Goal: Task Accomplishment & Management: Manage account settings

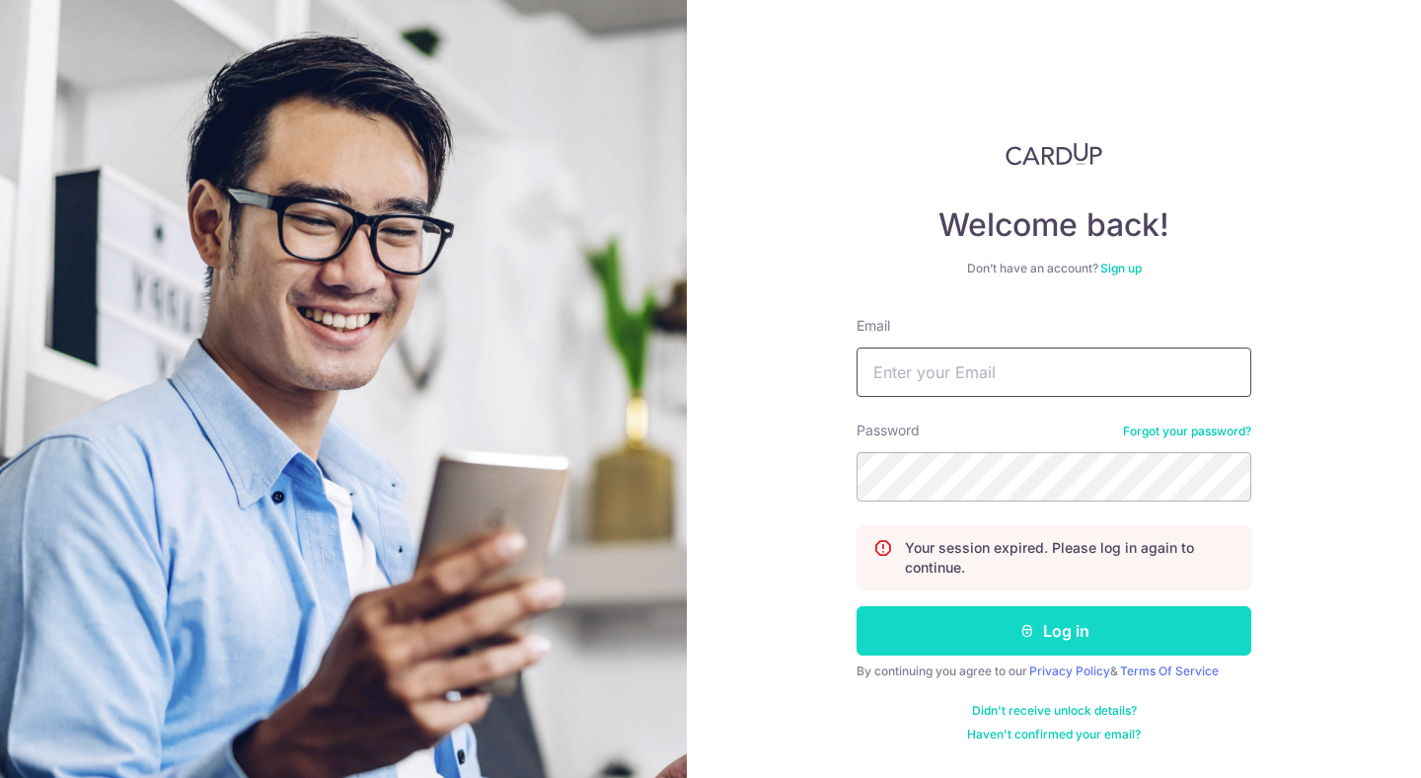
type input "[EMAIL_ADDRESS][DOMAIN_NAME]"
click at [1121, 612] on button "Log in" at bounding box center [1054, 630] width 395 height 49
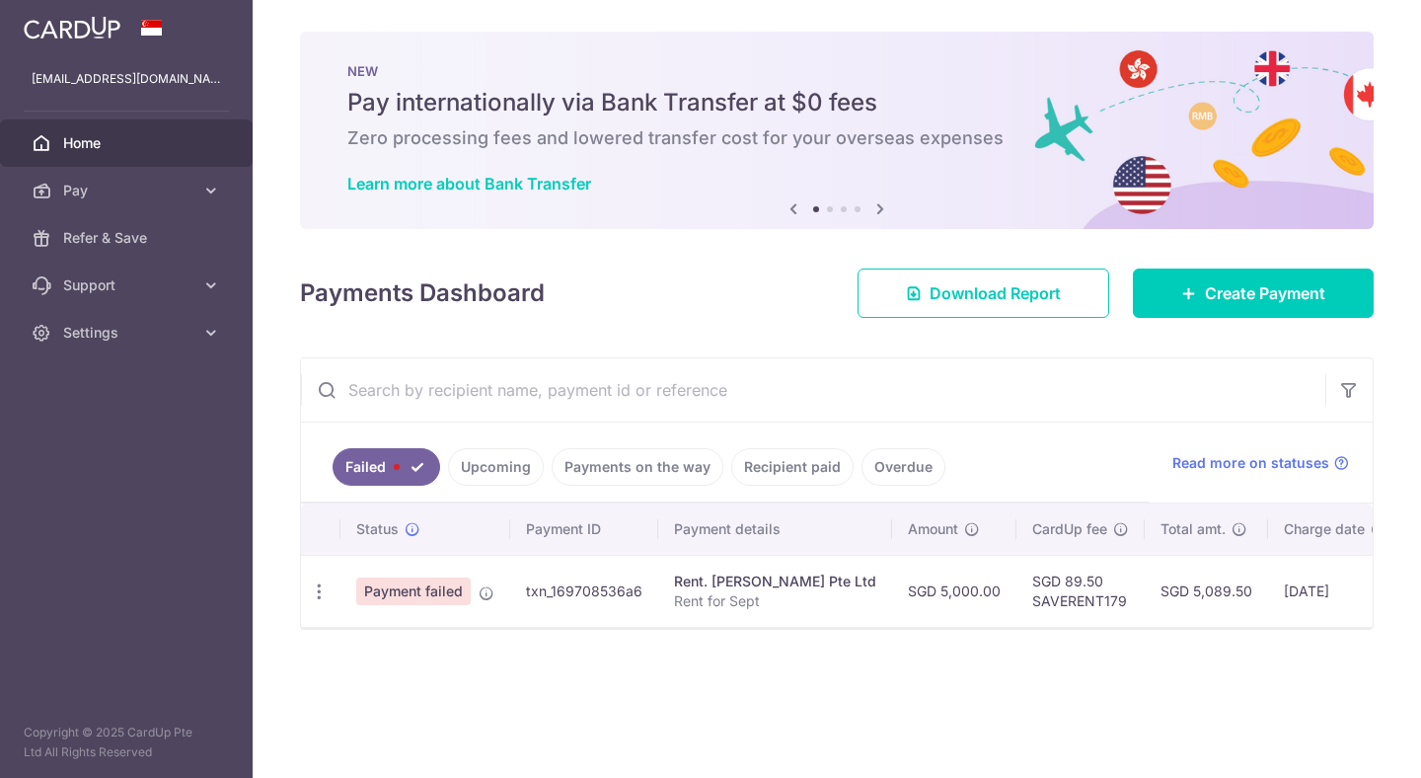
click at [987, 590] on td "SGD 5,000.00" at bounding box center [954, 591] width 124 height 72
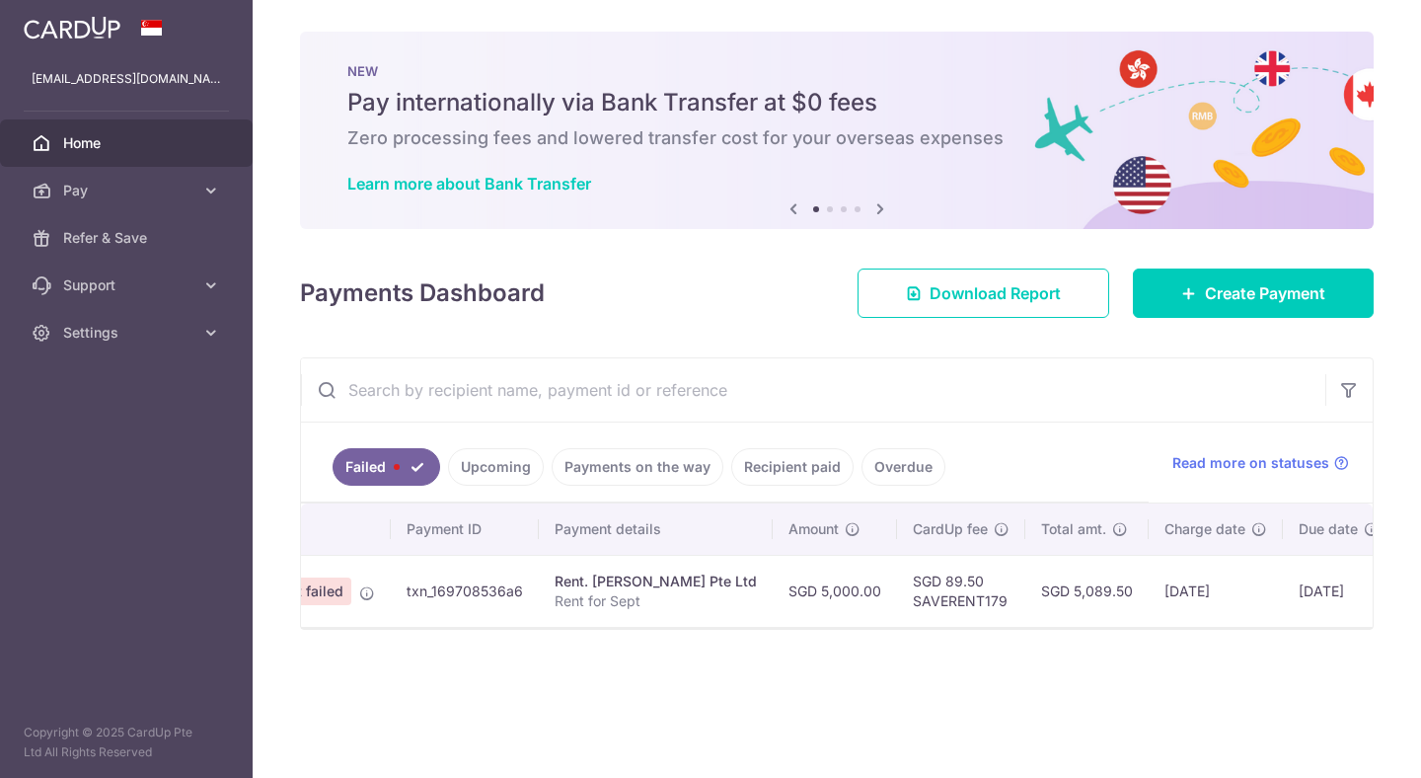
scroll to position [0, 258]
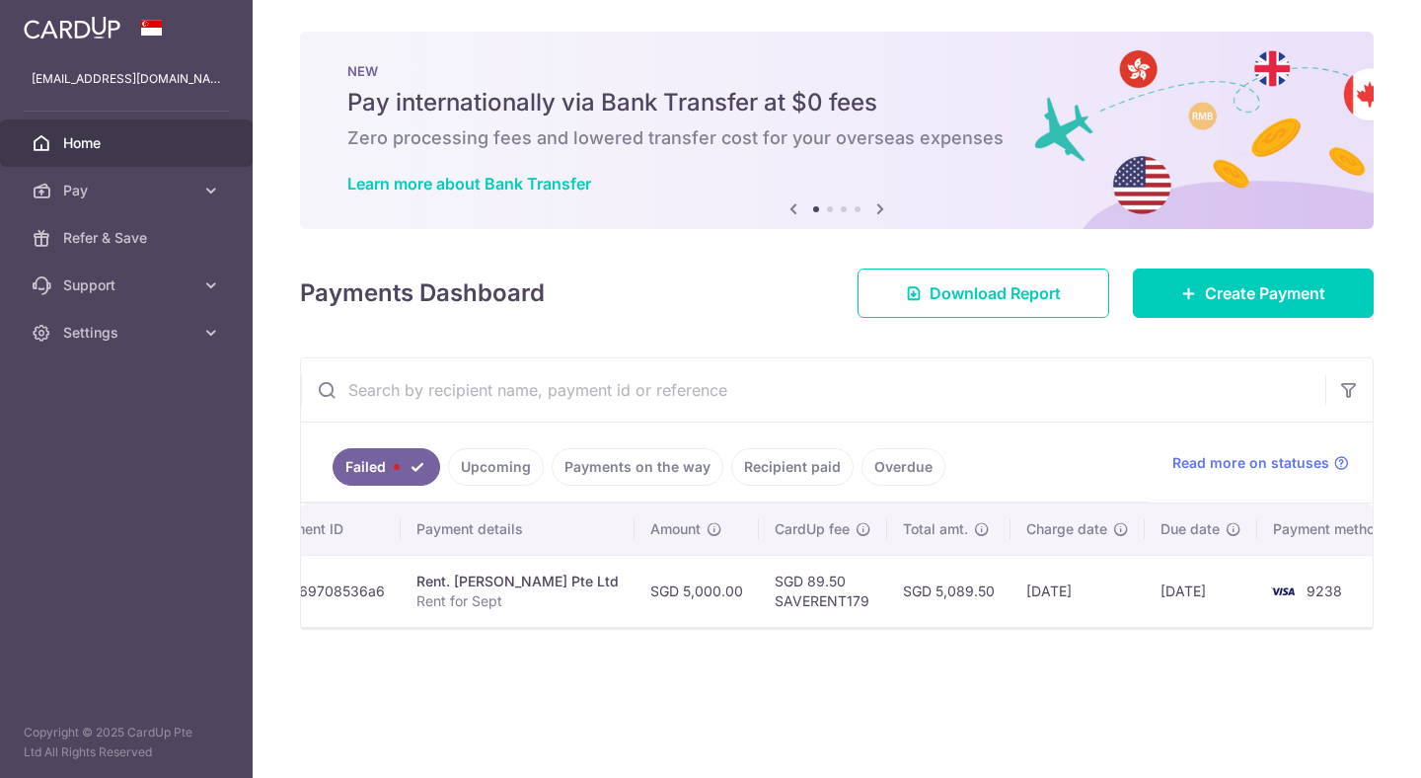
click at [1095, 597] on td "[DATE]" at bounding box center [1078, 591] width 134 height 72
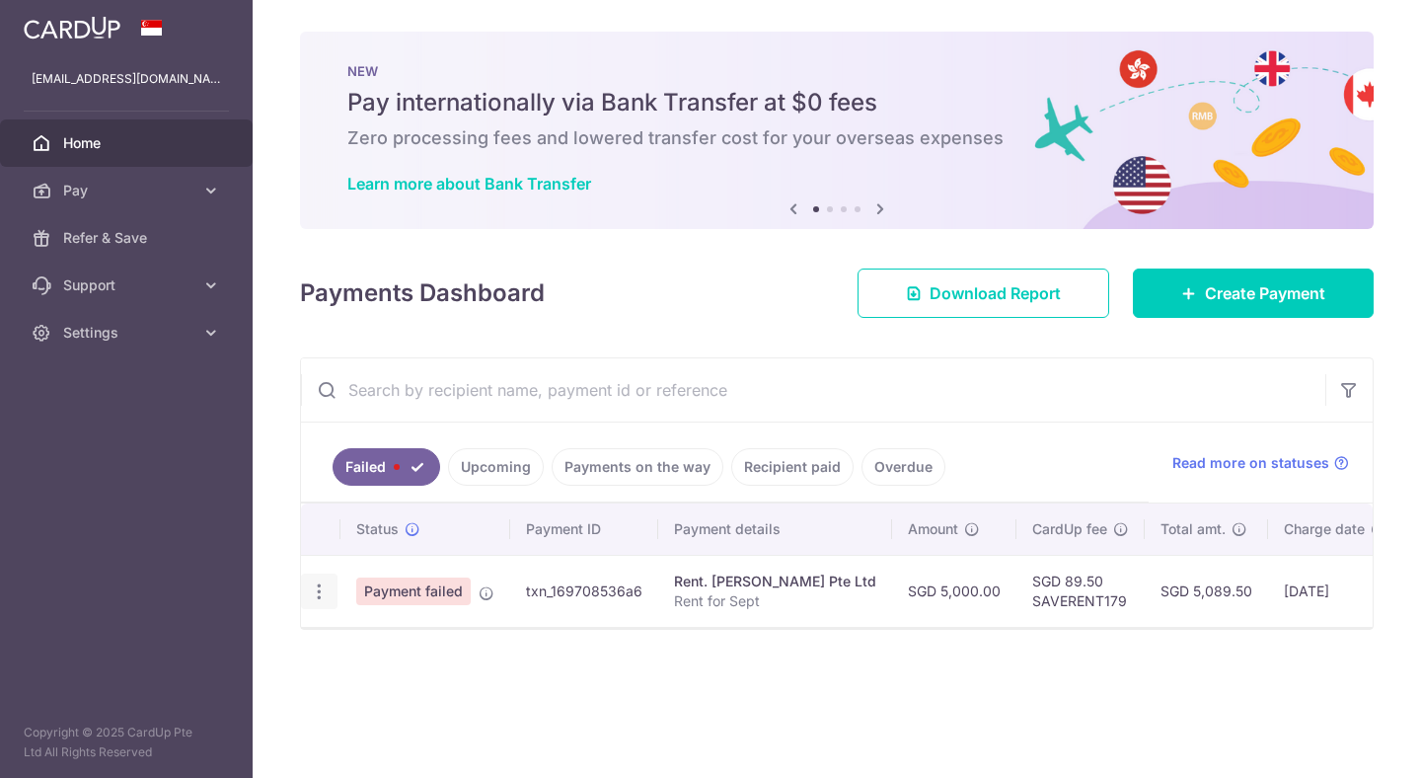
click at [320, 596] on icon "button" at bounding box center [319, 591] width 21 height 21
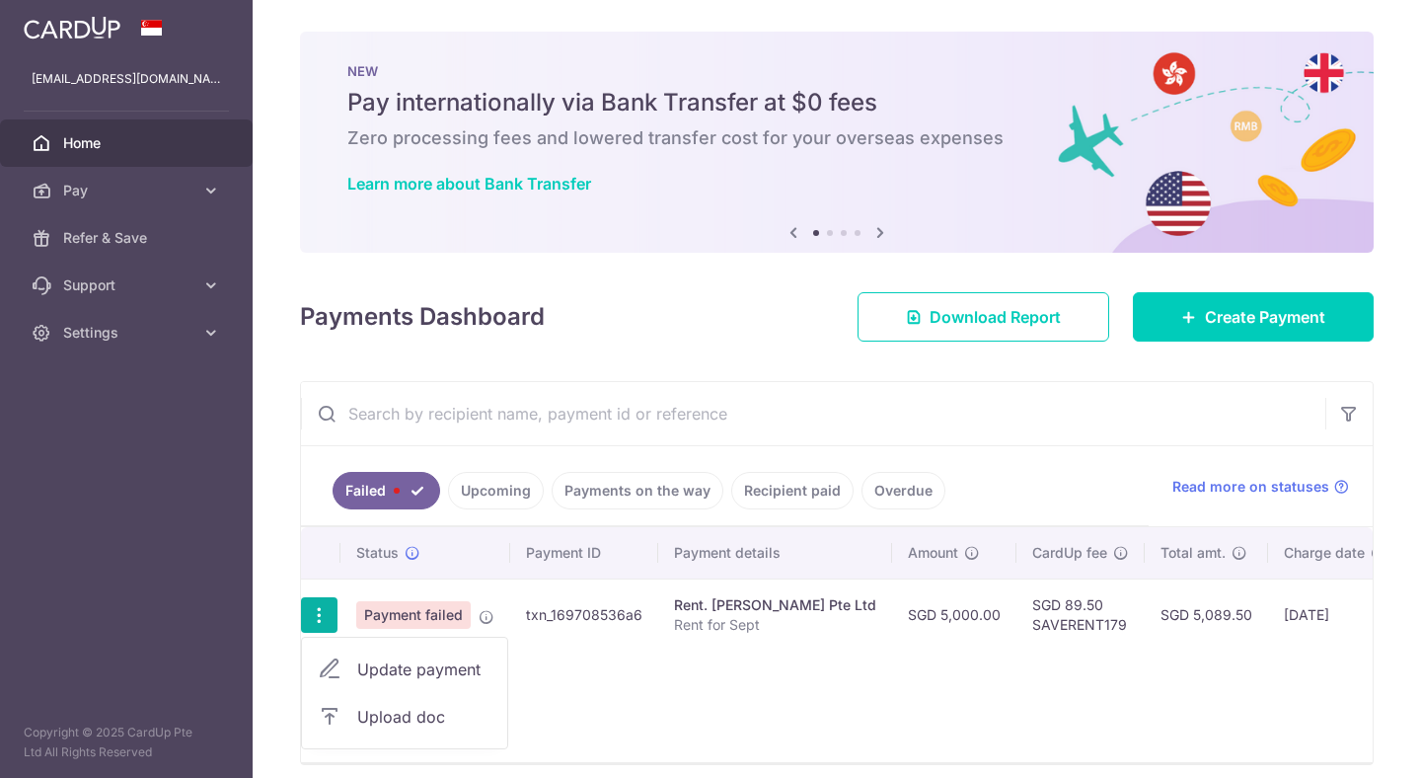
click at [365, 676] on span "Update payment" at bounding box center [424, 669] width 134 height 24
radio input "true"
type input "5,000.00"
type input "Rent for Sept"
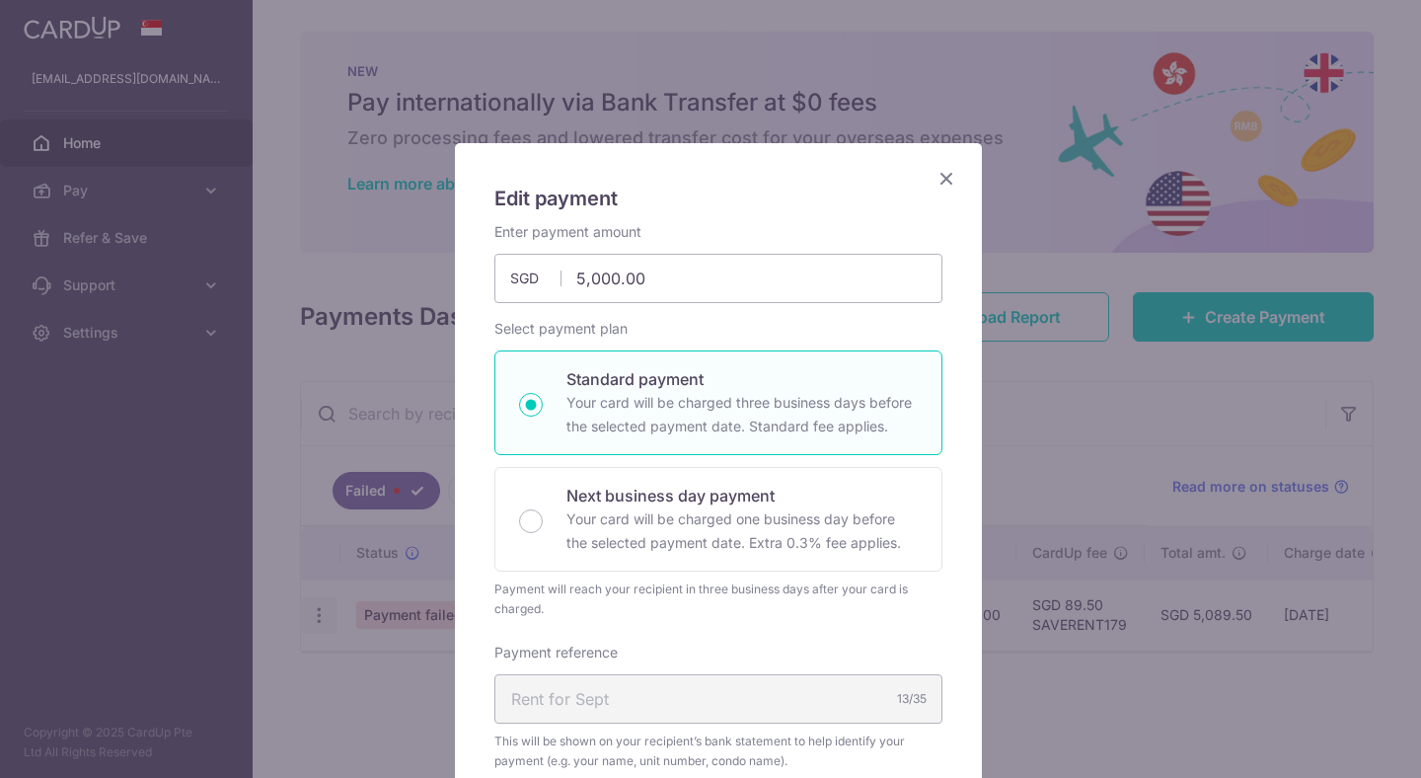
type input "SAVERENT179"
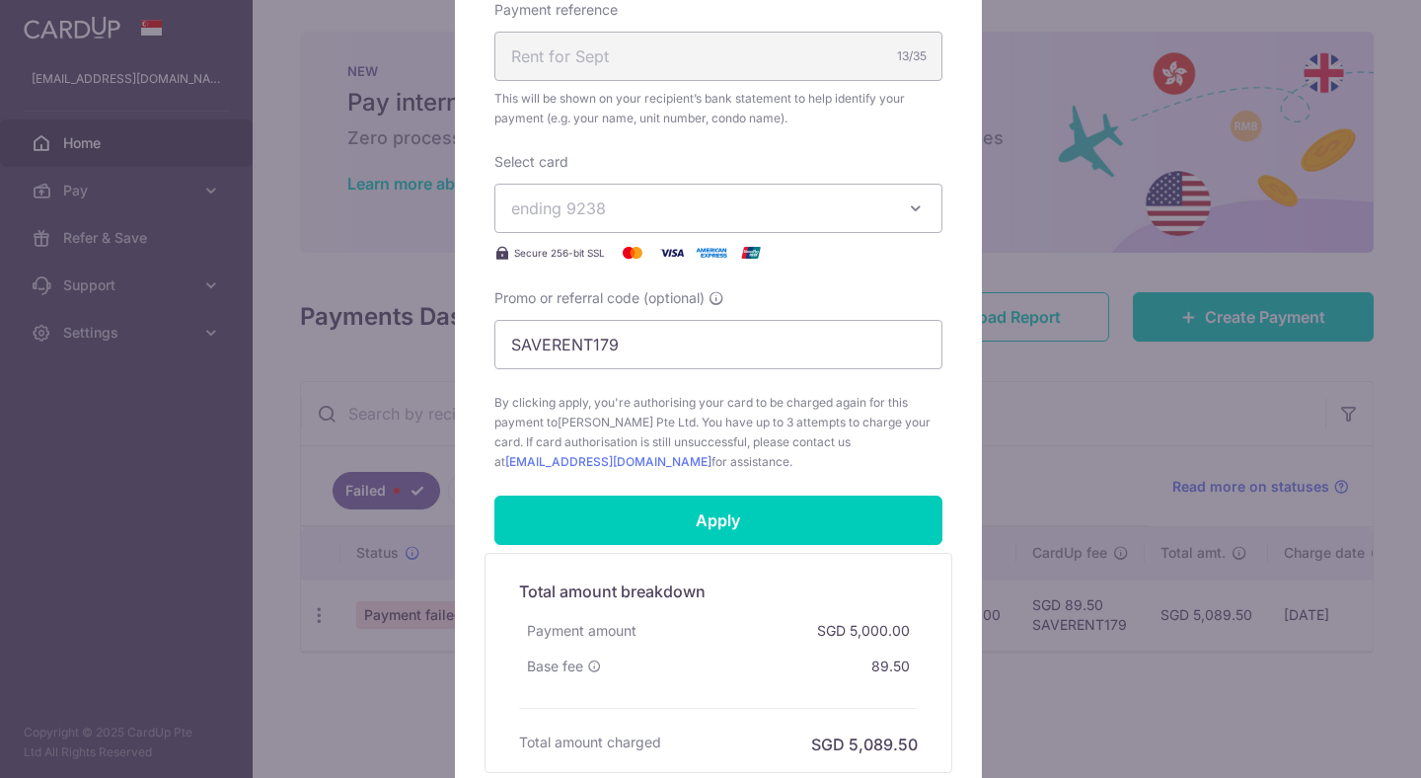
scroll to position [820, 0]
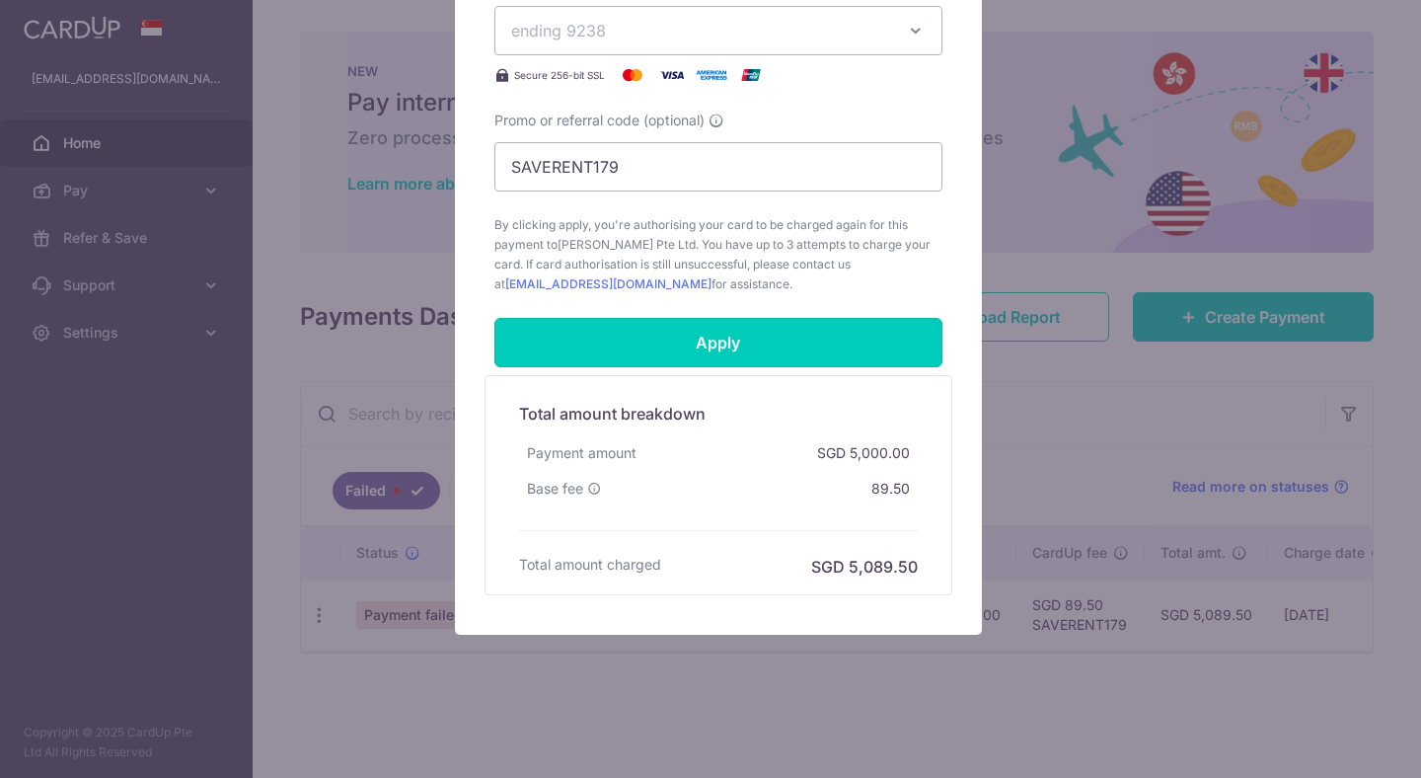
click at [744, 350] on input "Apply" at bounding box center [719, 342] width 448 height 49
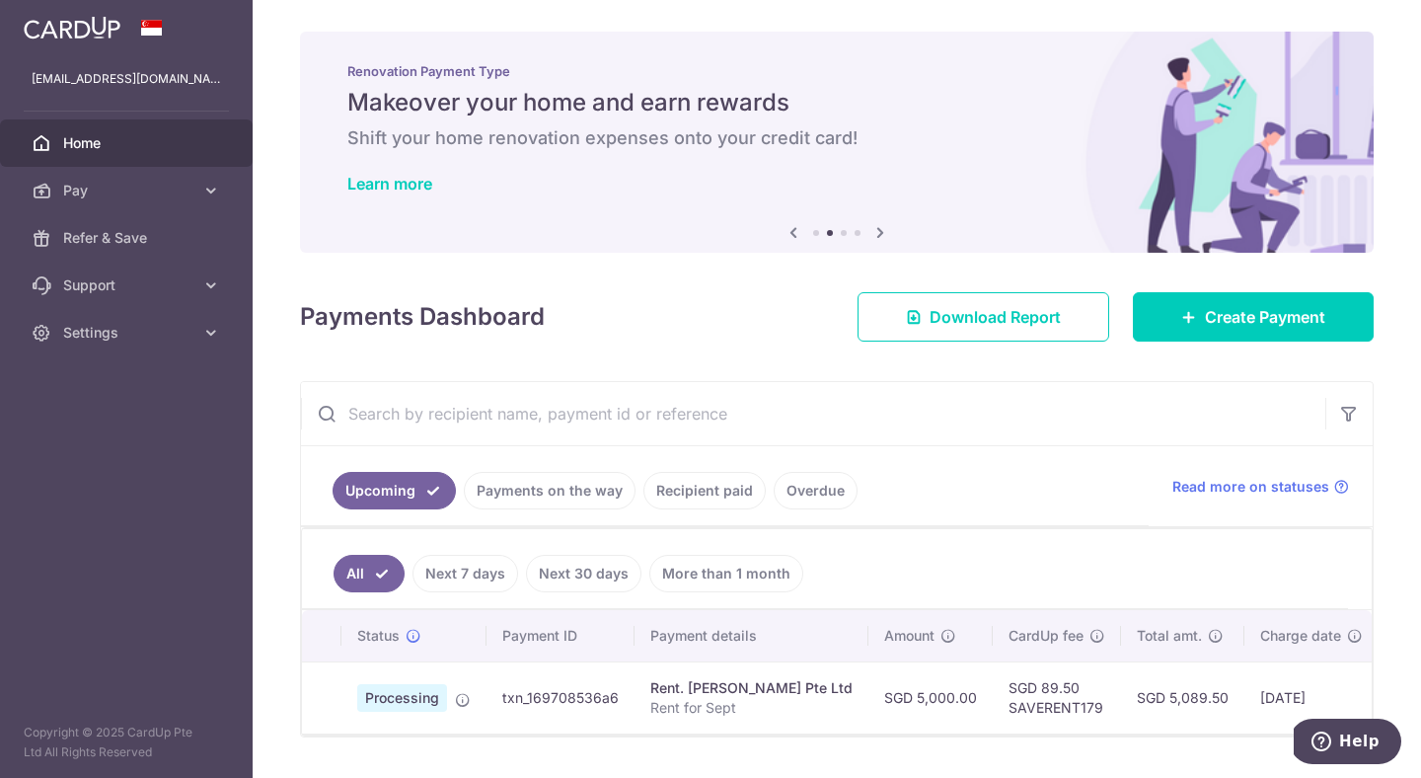
click at [676, 499] on link "Recipient paid" at bounding box center [705, 491] width 122 height 38
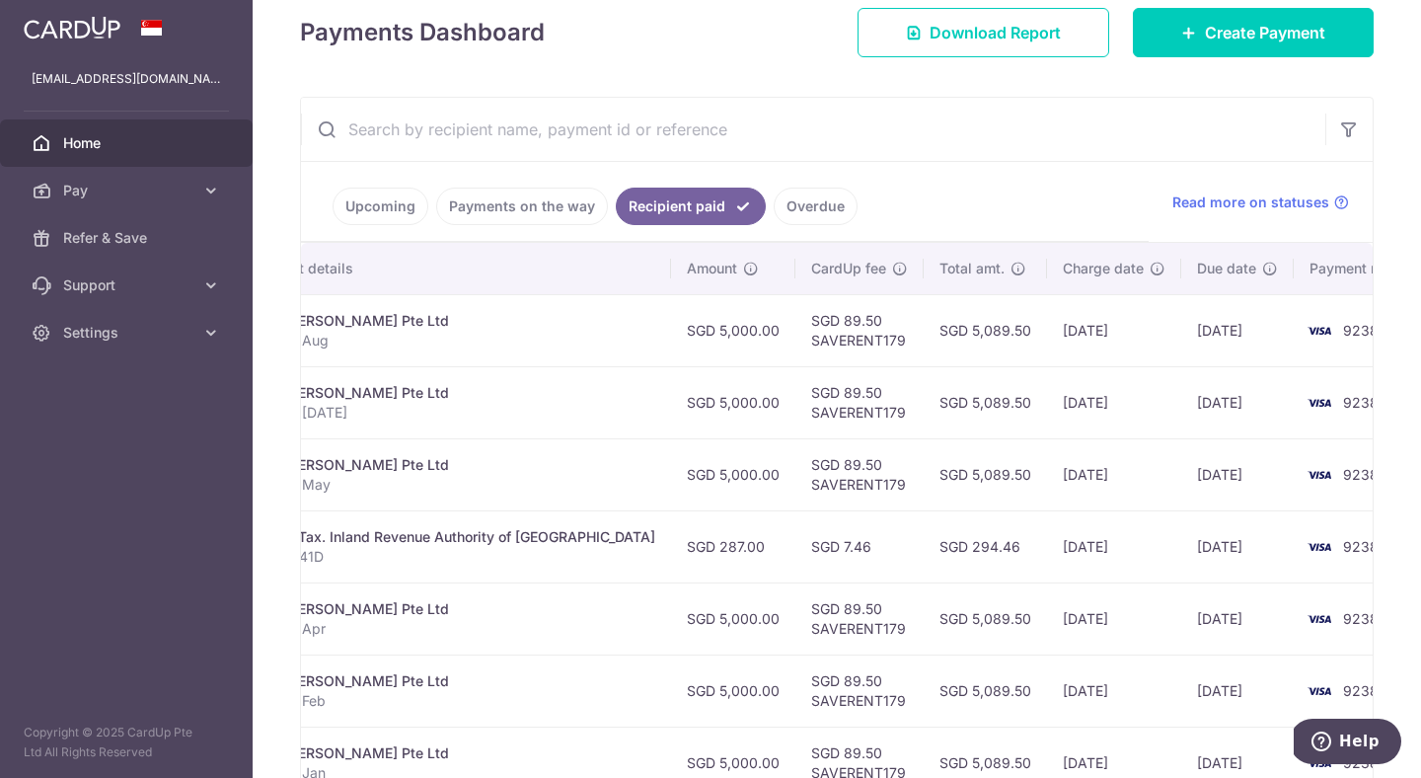
scroll to position [306, 0]
